Goal: Task Accomplishment & Management: Use online tool/utility

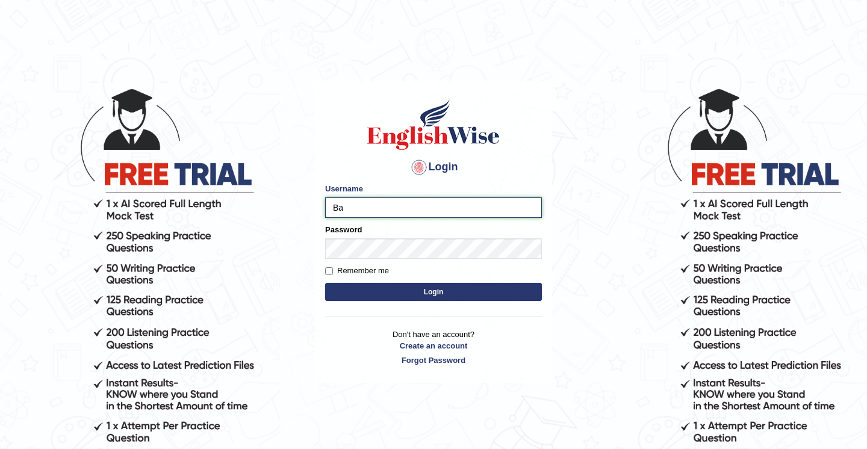
type input "Babsterro"
click at [360, 294] on button "Login" at bounding box center [433, 292] width 217 height 18
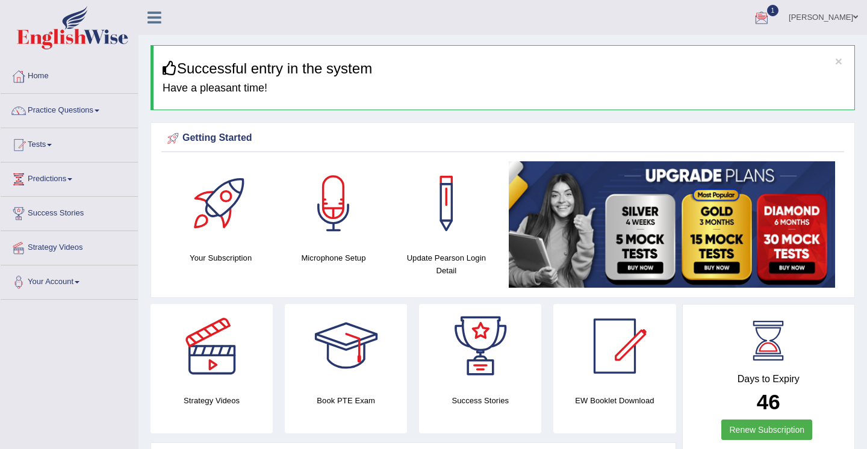
click at [753, 14] on div at bounding box center [762, 18] width 18 height 18
click at [651, 62] on span "Exam evaluated" at bounding box center [689, 60] width 160 height 10
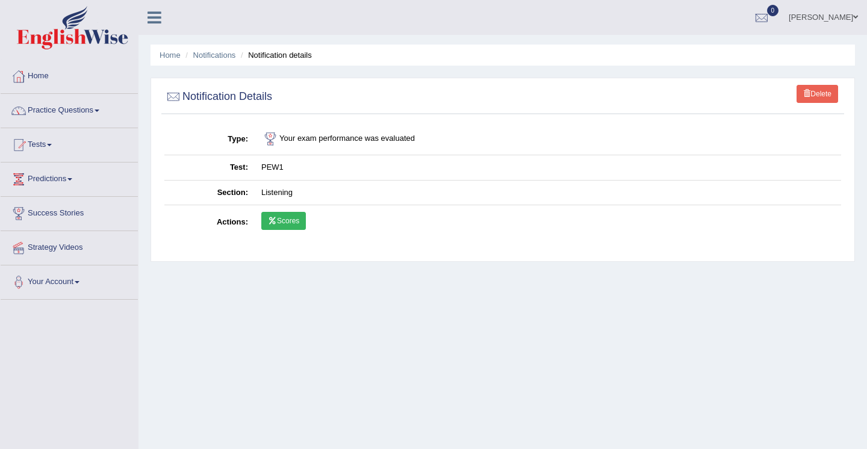
click at [287, 223] on link "Scores" at bounding box center [283, 221] width 45 height 18
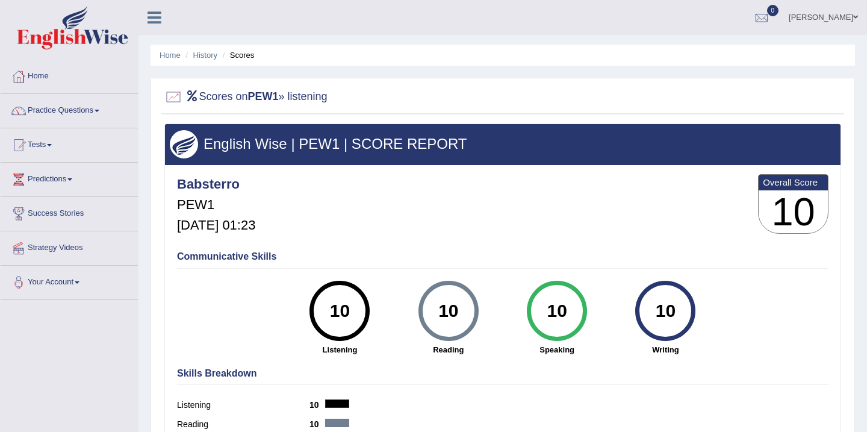
click at [42, 147] on link "Tests" at bounding box center [69, 143] width 137 height 30
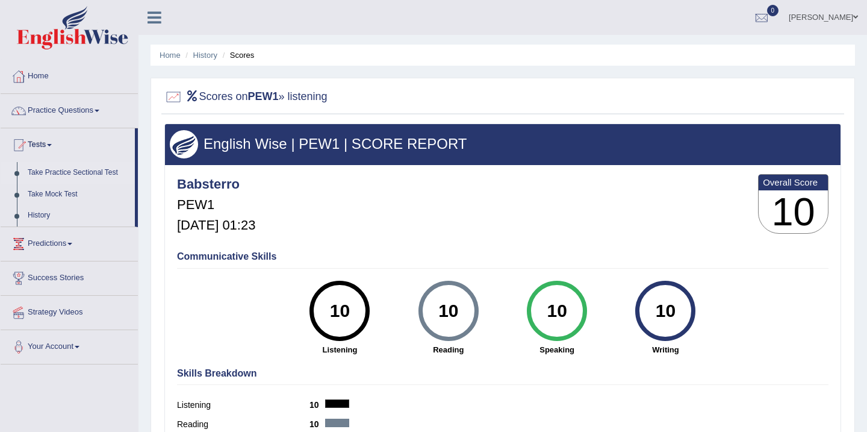
click at [66, 174] on link "Take Practice Sectional Test" at bounding box center [78, 173] width 113 height 22
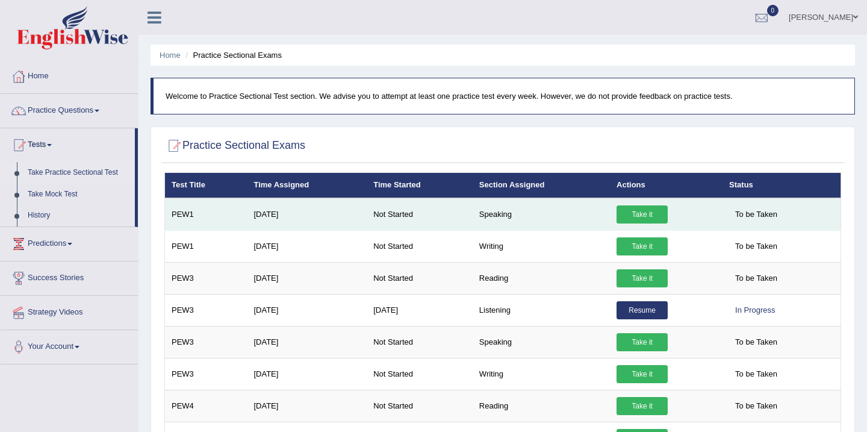
click at [641, 217] on link "Take it" at bounding box center [641, 214] width 51 height 18
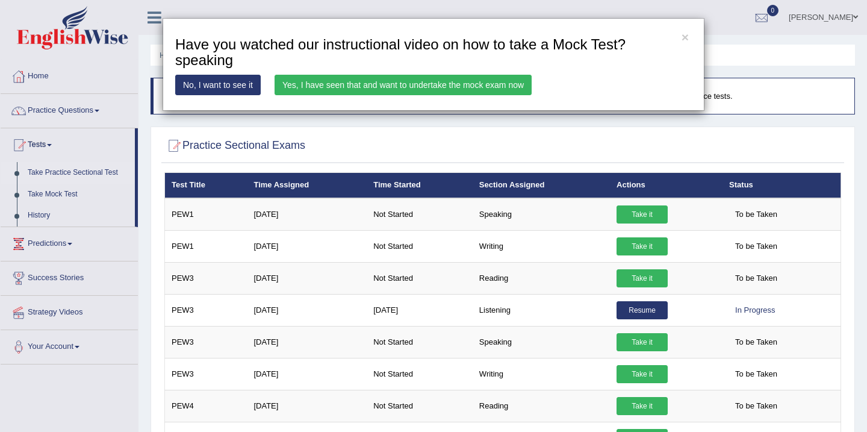
click at [441, 92] on link "Yes, I have seen that and want to undertake the mock exam now" at bounding box center [403, 85] width 257 height 20
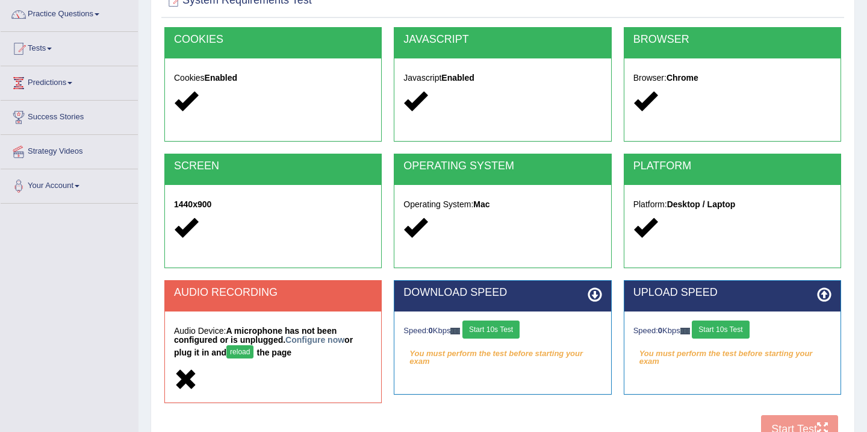
scroll to position [120, 0]
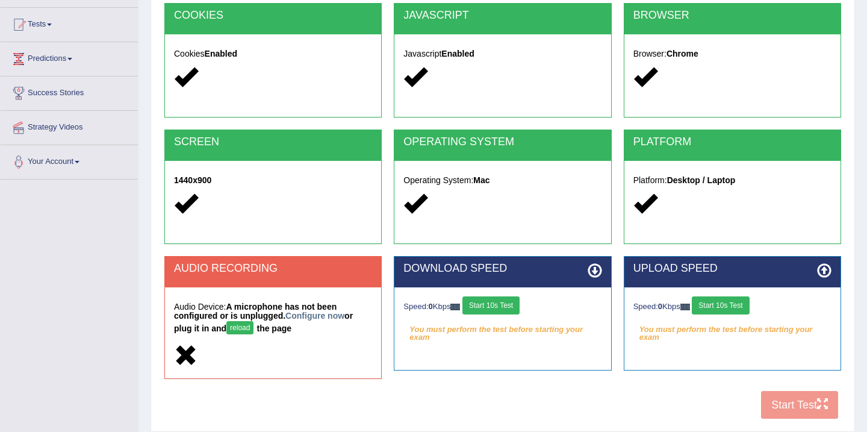
click at [238, 329] on button "reload" at bounding box center [239, 327] width 27 height 13
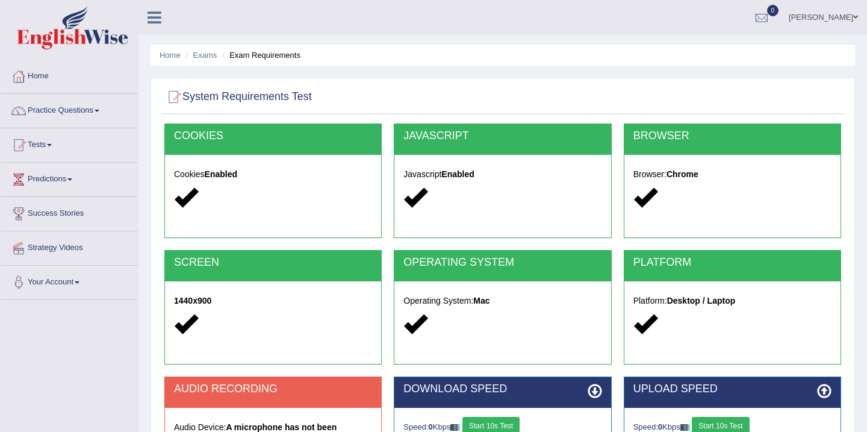
scroll to position [120, 0]
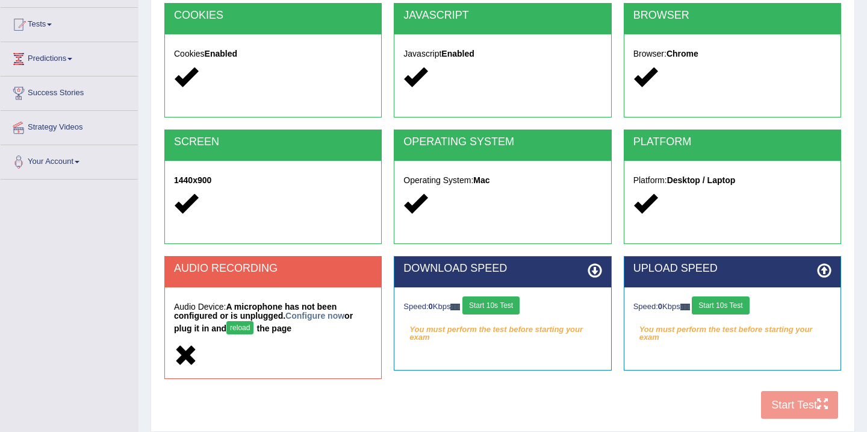
click at [243, 325] on button "reload" at bounding box center [239, 327] width 27 height 13
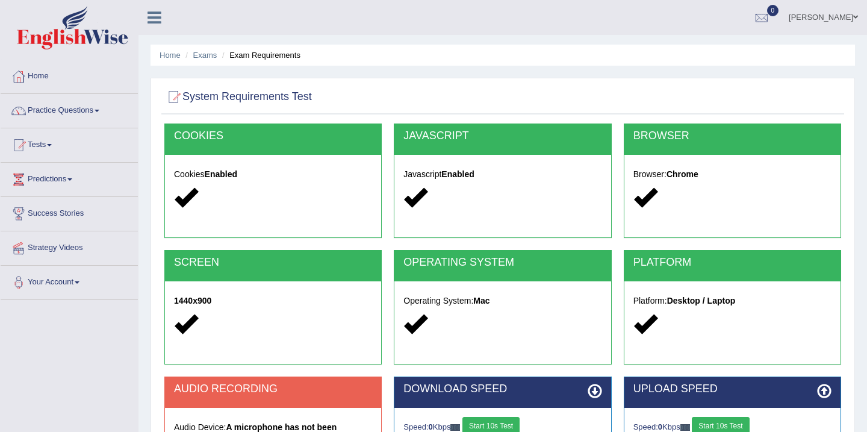
scroll to position [120, 0]
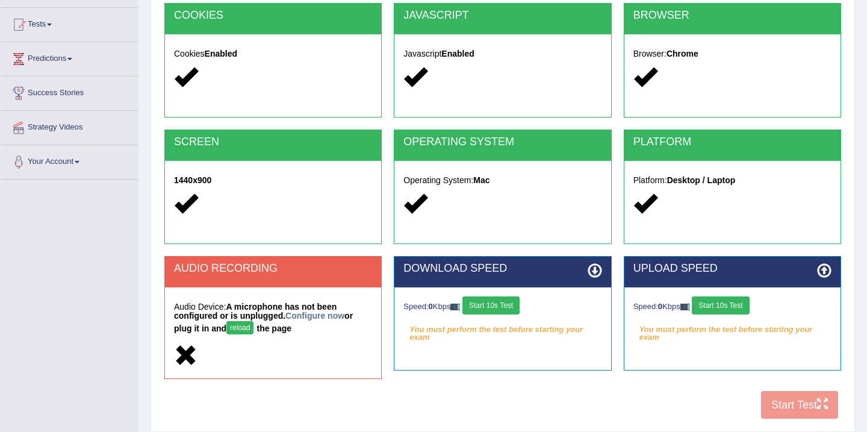
click at [491, 305] on button "Start 10s Test" at bounding box center [490, 305] width 57 height 18
click at [724, 305] on button "Start 10s Test" at bounding box center [720, 305] width 57 height 18
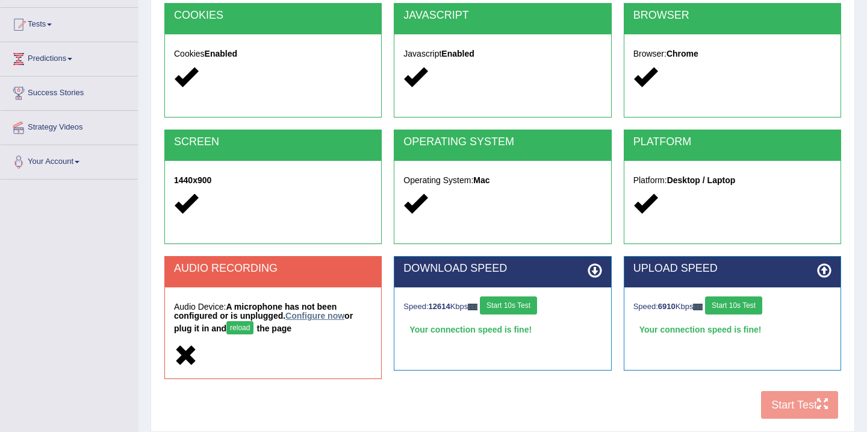
click at [325, 317] on link "Configure now" at bounding box center [314, 316] width 59 height 10
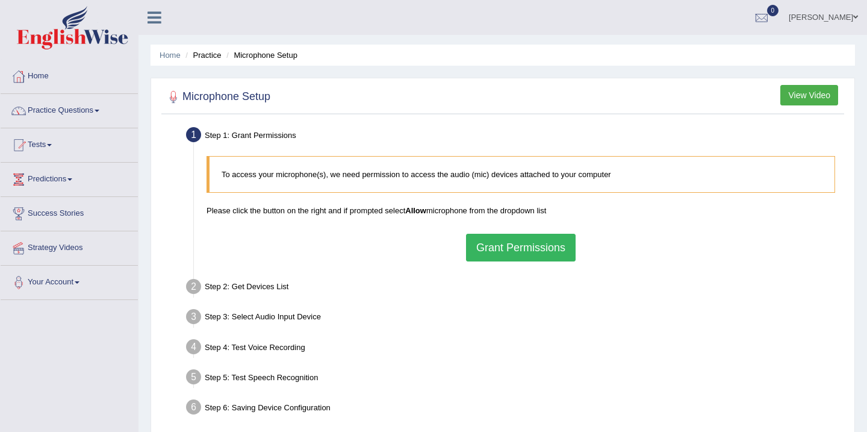
click at [509, 250] on button "Grant Permissions" at bounding box center [521, 248] width 110 height 28
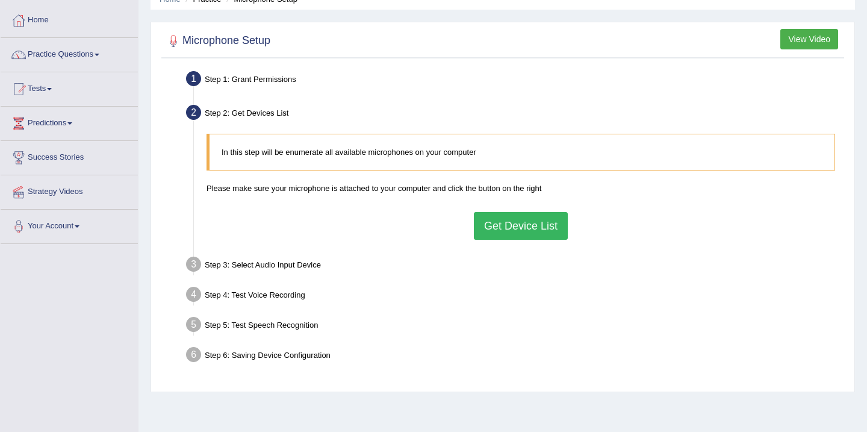
scroll to position [32, 0]
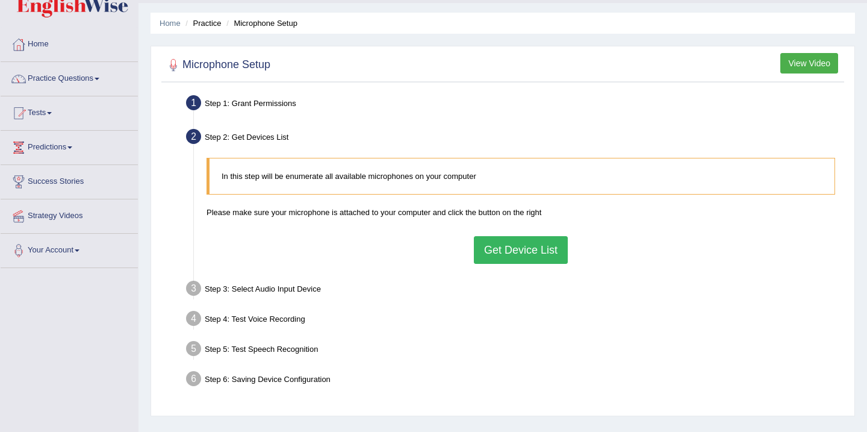
click at [225, 136] on div "Step 2: Get Devices List" at bounding box center [515, 138] width 668 height 26
click at [508, 253] on button "Get Device List" at bounding box center [521, 250] width 94 height 28
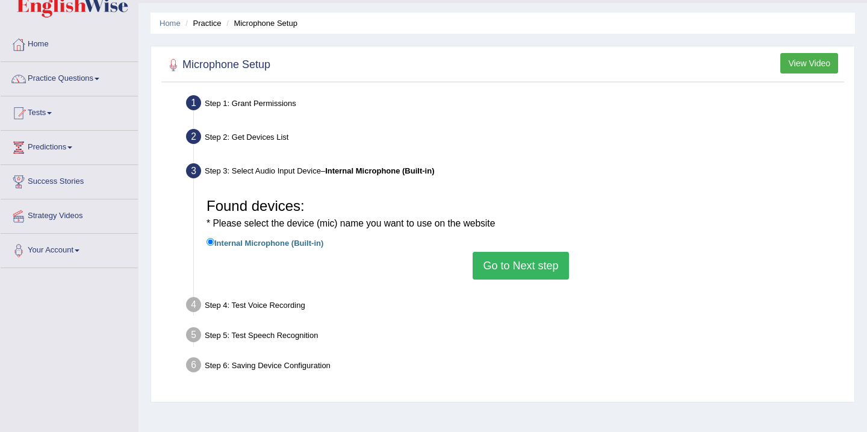
click at [522, 268] on button "Go to Next step" at bounding box center [521, 266] width 96 height 28
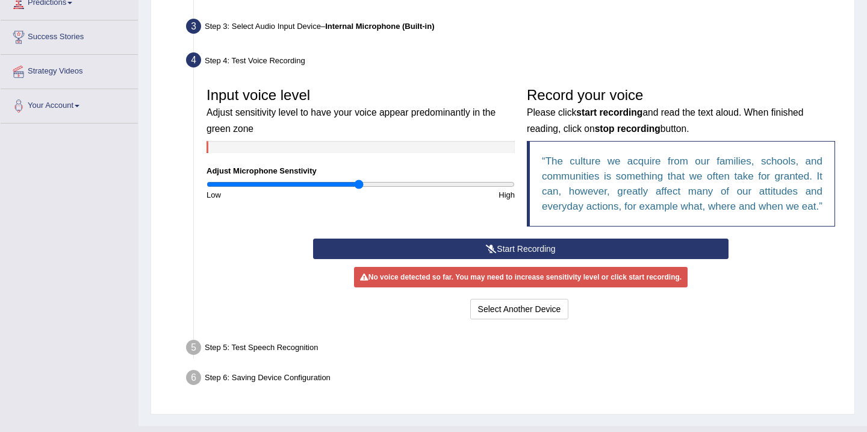
scroll to position [200, 0]
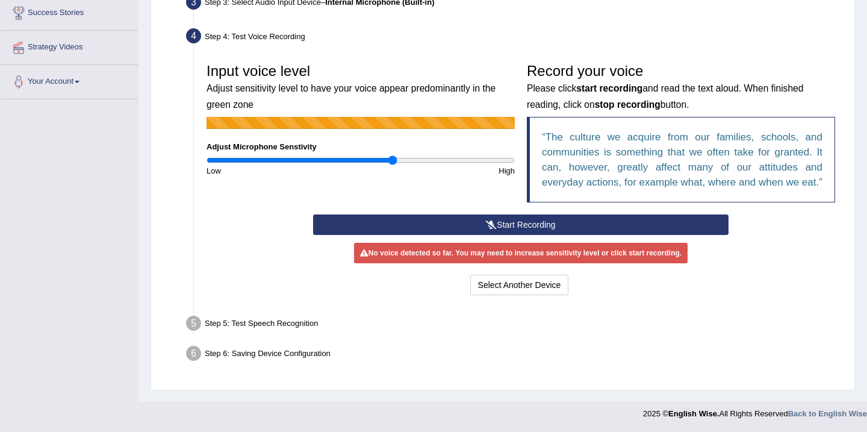
type input "1.22"
click at [391, 161] on input "range" at bounding box center [361, 160] width 308 height 10
click at [495, 235] on button "Start Recording" at bounding box center [520, 224] width 415 height 20
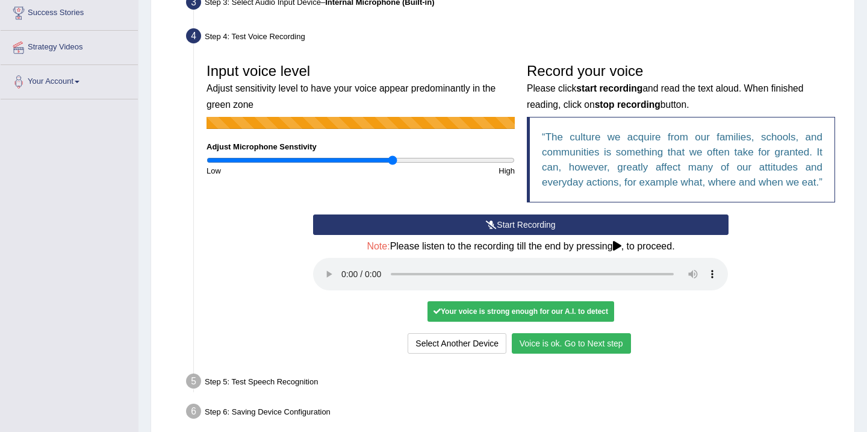
click at [552, 353] on button "Voice is ok. Go to Next step" at bounding box center [571, 343] width 119 height 20
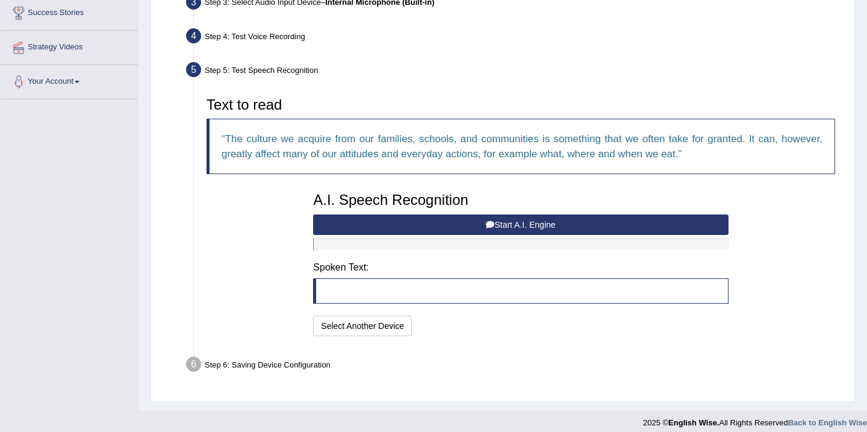
click at [492, 222] on button "Start A.I. Engine" at bounding box center [520, 224] width 415 height 20
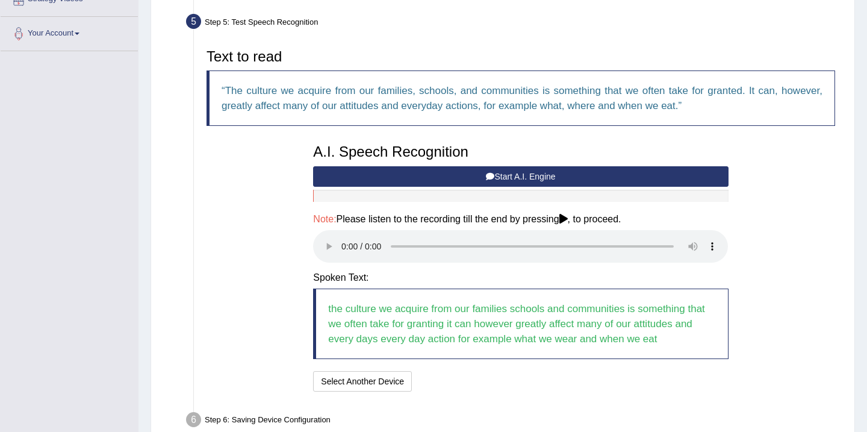
scroll to position [273, 0]
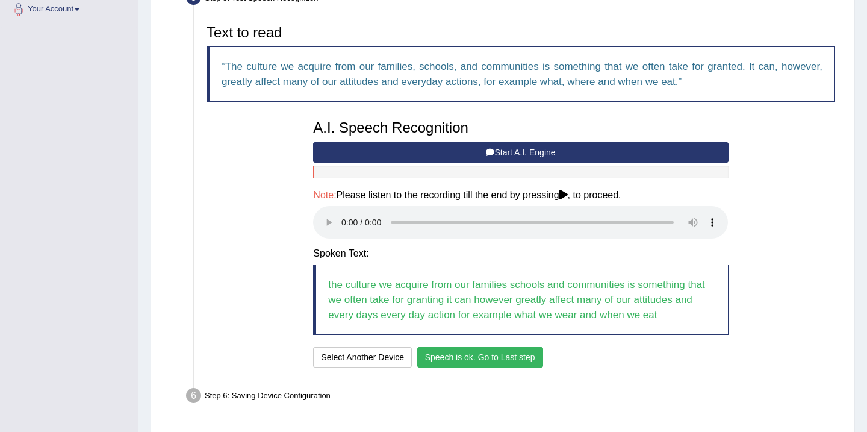
click at [490, 356] on button "Speech is ok. Go to Last step" at bounding box center [480, 357] width 126 height 20
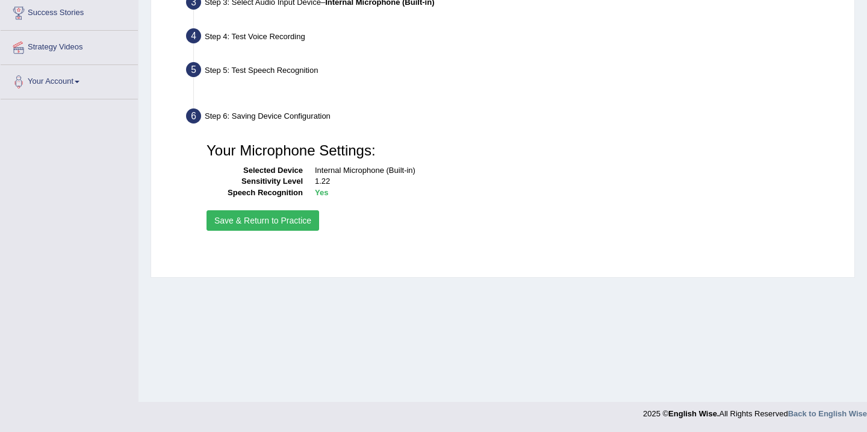
scroll to position [200, 0]
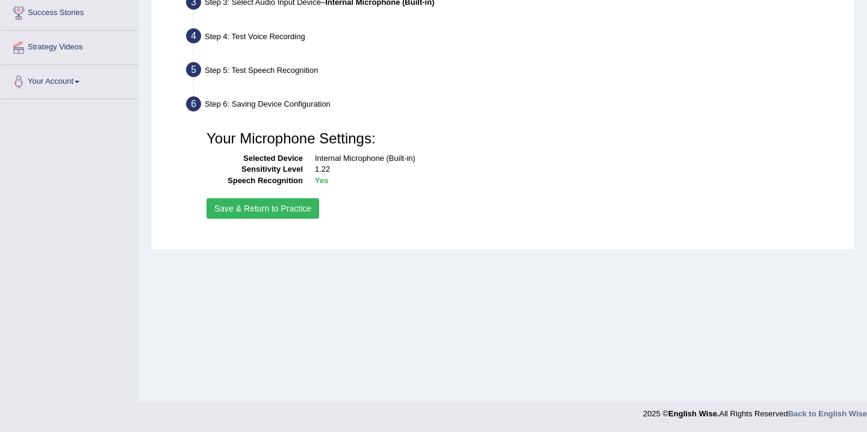
click at [261, 208] on button "Save & Return to Practice" at bounding box center [263, 208] width 113 height 20
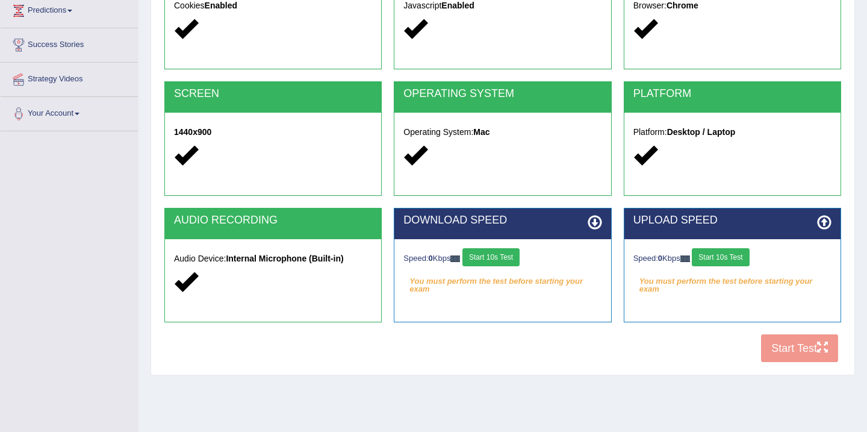
scroll to position [193, 0]
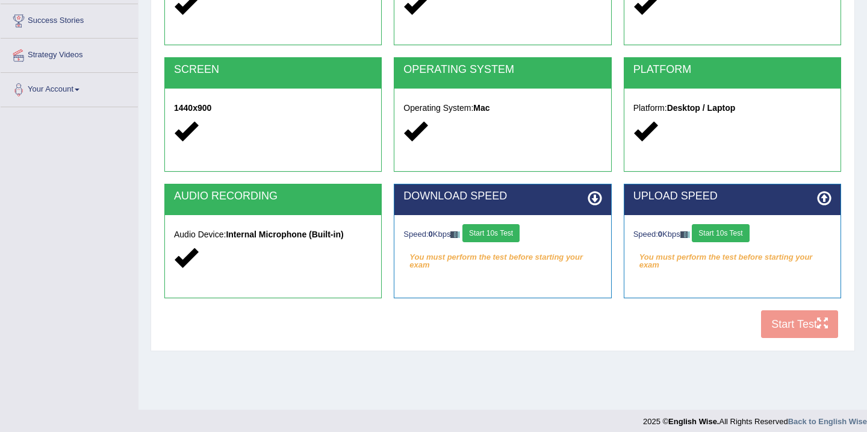
click at [785, 329] on div "COOKIES Cookies Enabled JAVASCRIPT Javascript Enabled BROWSER Browser: Chrome S…" at bounding box center [502, 138] width 683 height 414
click at [790, 323] on div "COOKIES Cookies Enabled JAVASCRIPT Javascript Enabled BROWSER Browser: Chrome S…" at bounding box center [502, 138] width 683 height 414
click at [821, 320] on div "COOKIES Cookies Enabled JAVASCRIPT Javascript Enabled BROWSER Browser: Chrome S…" at bounding box center [502, 138] width 683 height 414
click at [489, 232] on button "Start 10s Test" at bounding box center [490, 233] width 57 height 18
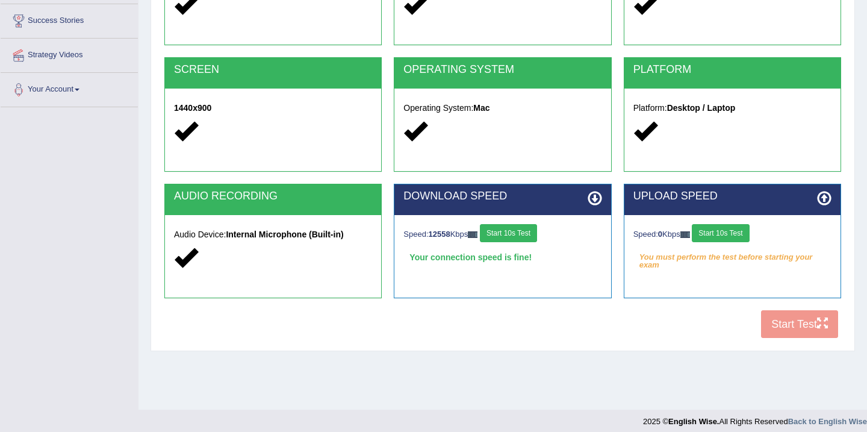
click at [720, 229] on button "Start 10s Test" at bounding box center [720, 233] width 57 height 18
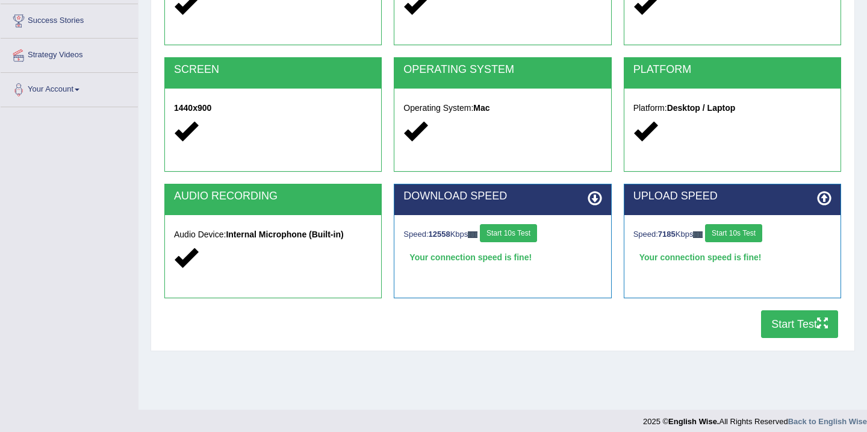
click at [786, 322] on button "Start Test" at bounding box center [799, 324] width 77 height 28
